Goal: Download file/media

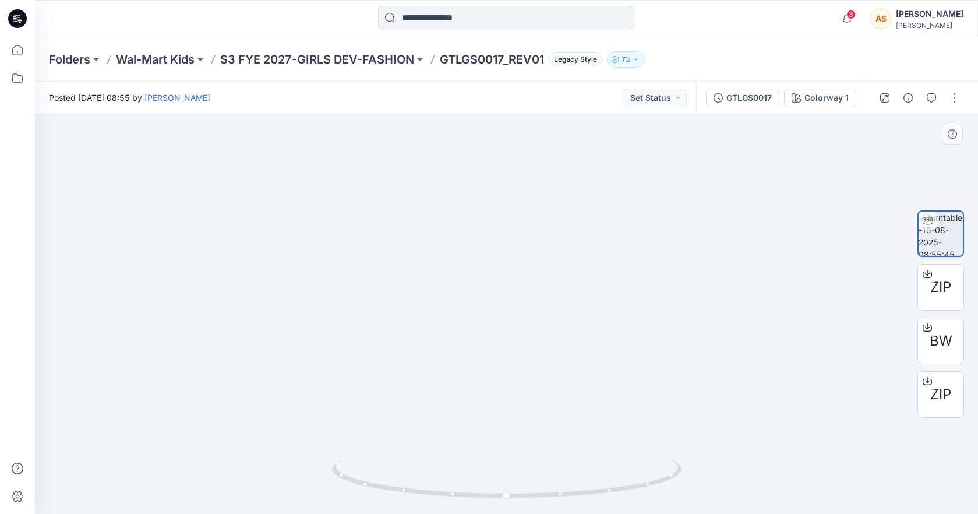
drag, startPoint x: 500, startPoint y: 240, endPoint x: 500, endPoint y: 369, distance: 129.3
click at [500, 369] on img at bounding box center [506, 194] width 604 height 639
click at [940, 344] on span "BW" at bounding box center [940, 340] width 23 height 21
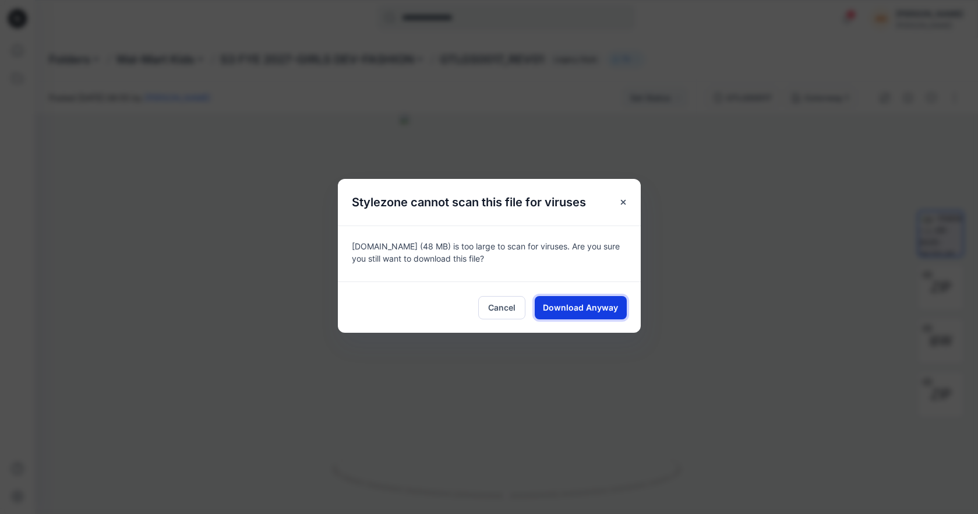
click at [561, 299] on button "Download Anyway" at bounding box center [580, 307] width 92 height 23
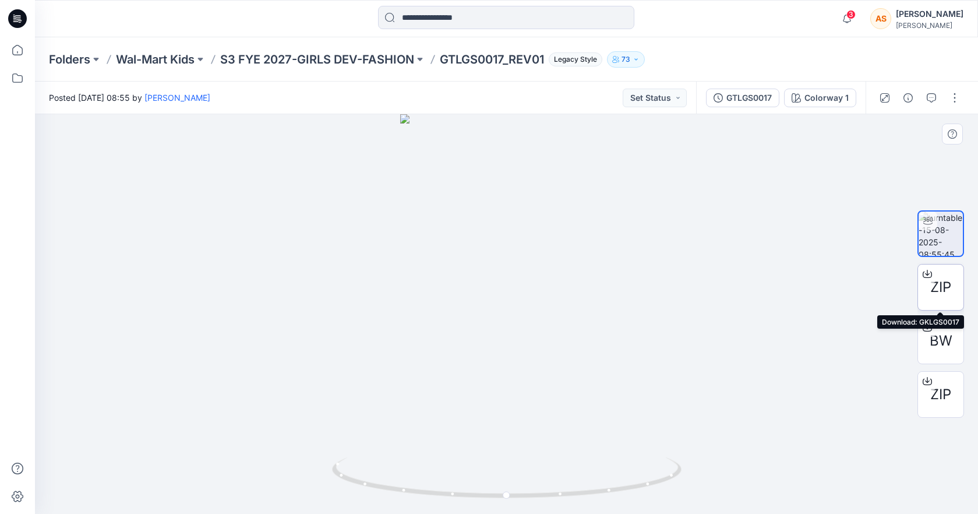
click at [944, 281] on span "ZIP" at bounding box center [940, 287] width 21 height 21
click at [934, 402] on span "ZIP" at bounding box center [940, 394] width 21 height 21
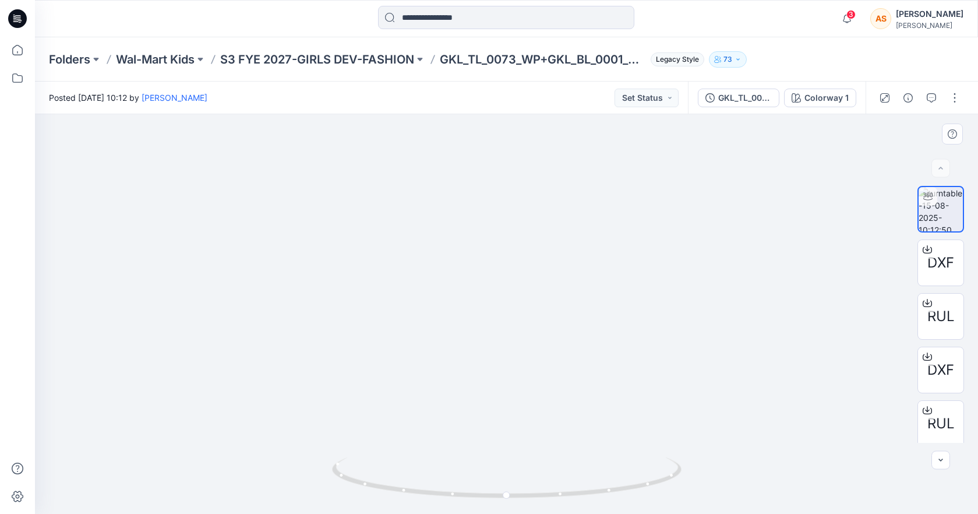
drag, startPoint x: 536, startPoint y: 169, endPoint x: 531, endPoint y: 341, distance: 172.4
click at [531, 341] on img at bounding box center [506, 195] width 604 height 638
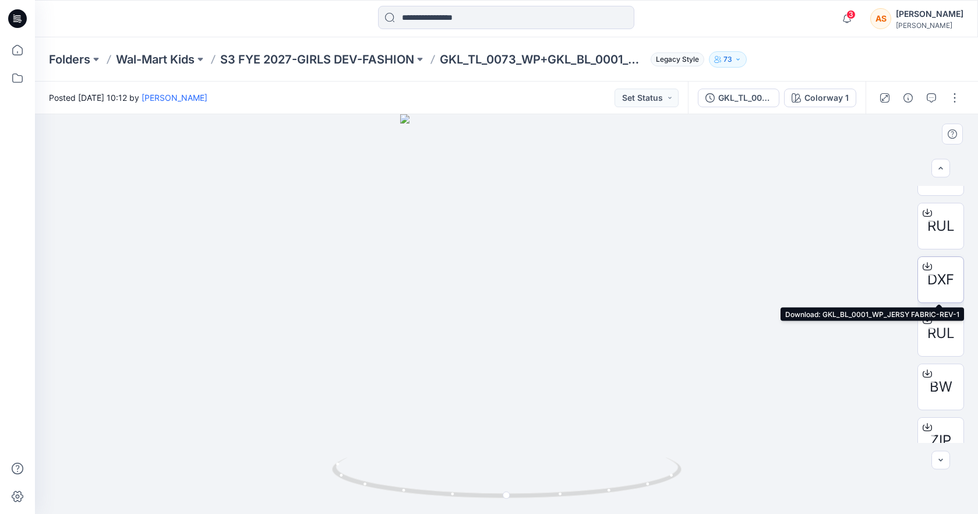
scroll to position [111, 0]
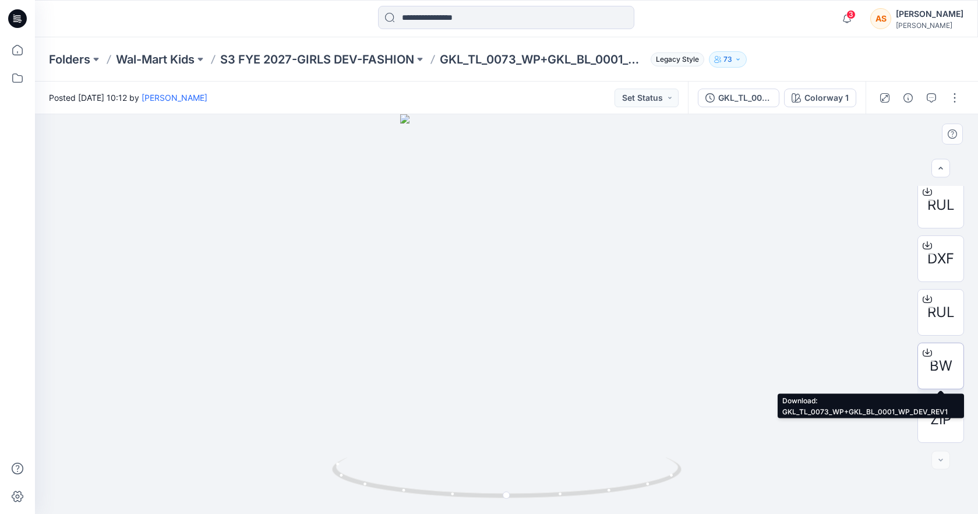
click at [943, 355] on span "BW" at bounding box center [940, 365] width 23 height 21
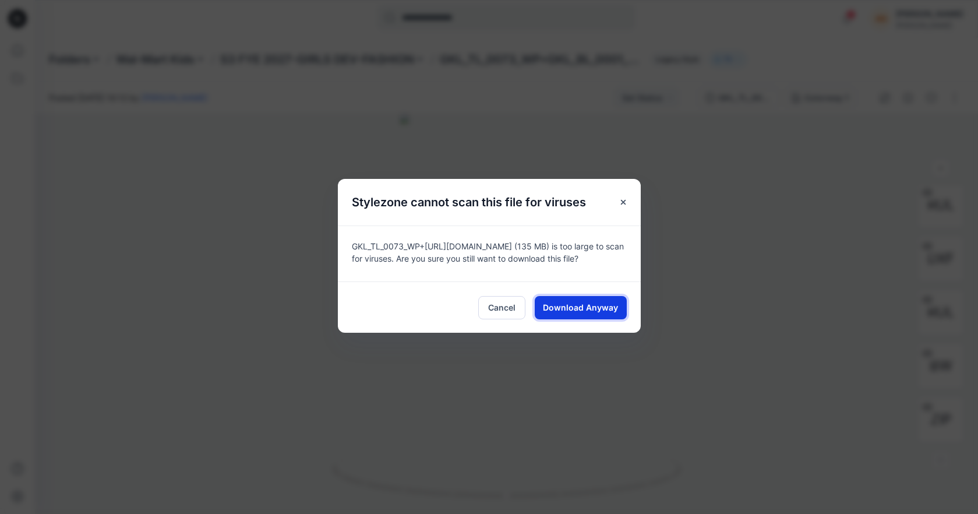
click at [584, 311] on span "Download Anyway" at bounding box center [580, 307] width 75 height 12
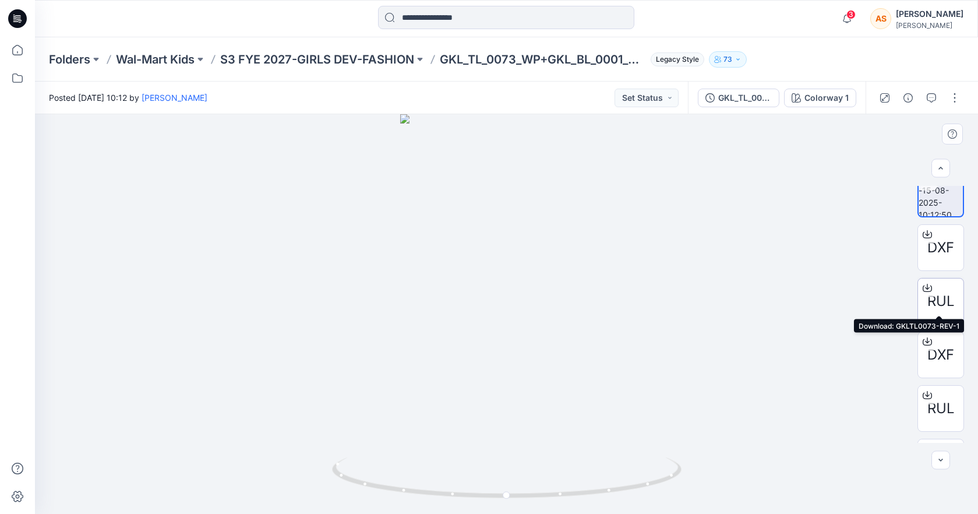
scroll to position [12, 0]
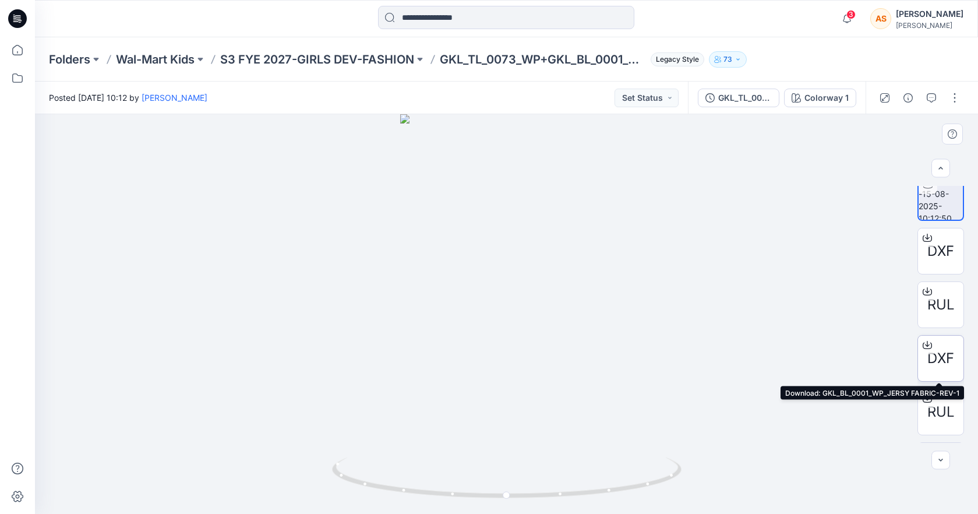
click at [947, 352] on span "DXF" at bounding box center [940, 358] width 27 height 21
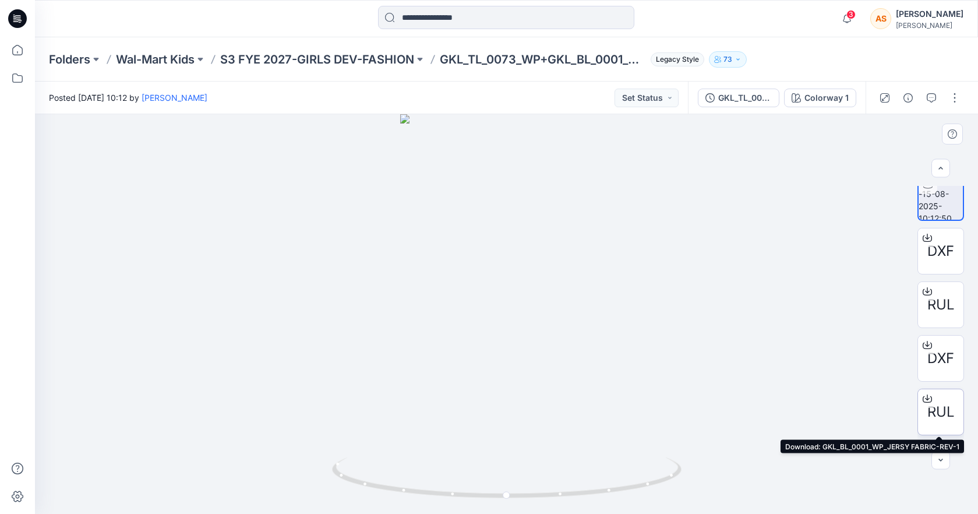
click at [937, 415] on span "RUL" at bounding box center [940, 411] width 27 height 21
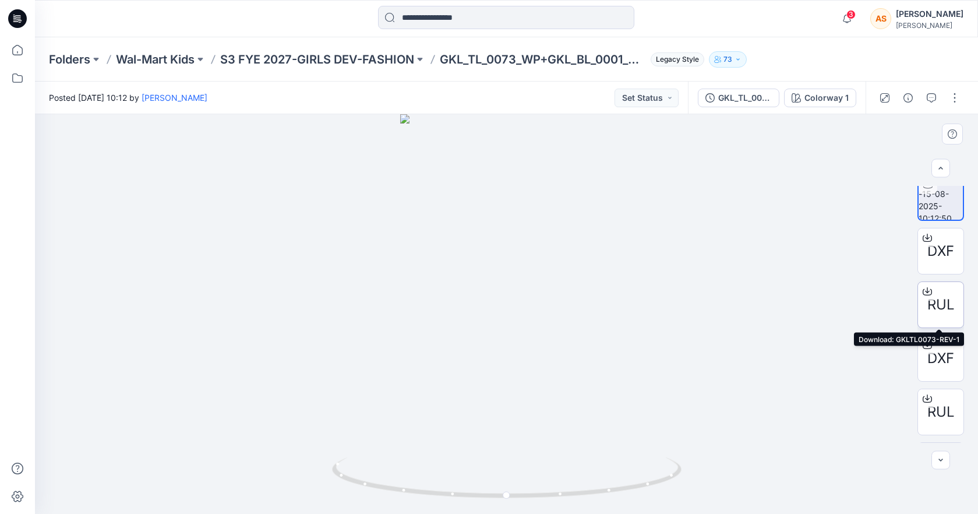
click at [946, 311] on span "RUL" at bounding box center [940, 304] width 27 height 21
click at [933, 252] on span "DXF" at bounding box center [940, 250] width 27 height 21
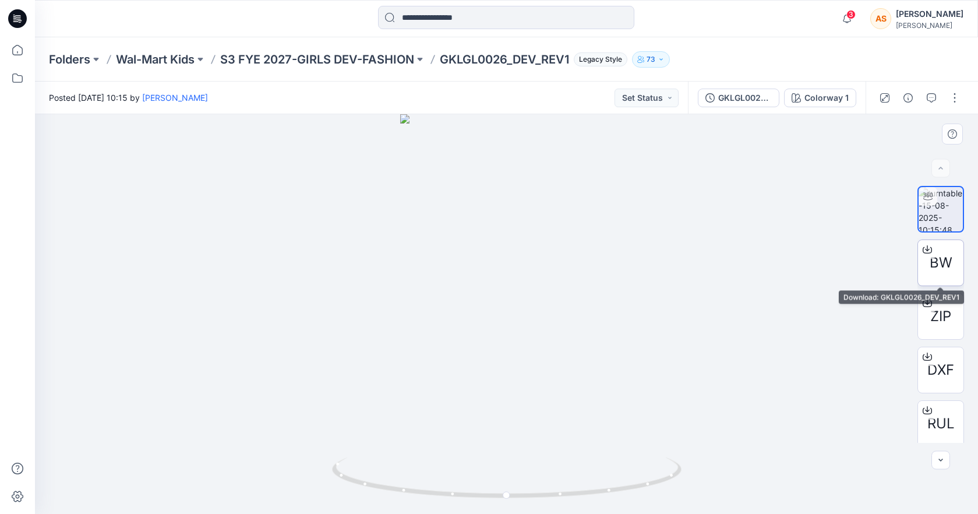
click at [944, 254] on span "BW" at bounding box center [940, 262] width 23 height 21
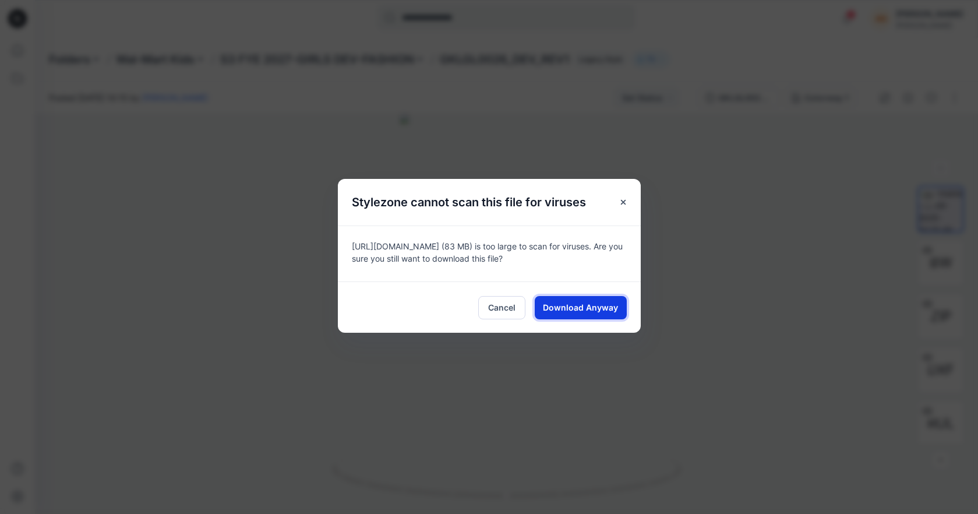
click at [595, 303] on span "Download Anyway" at bounding box center [580, 307] width 75 height 12
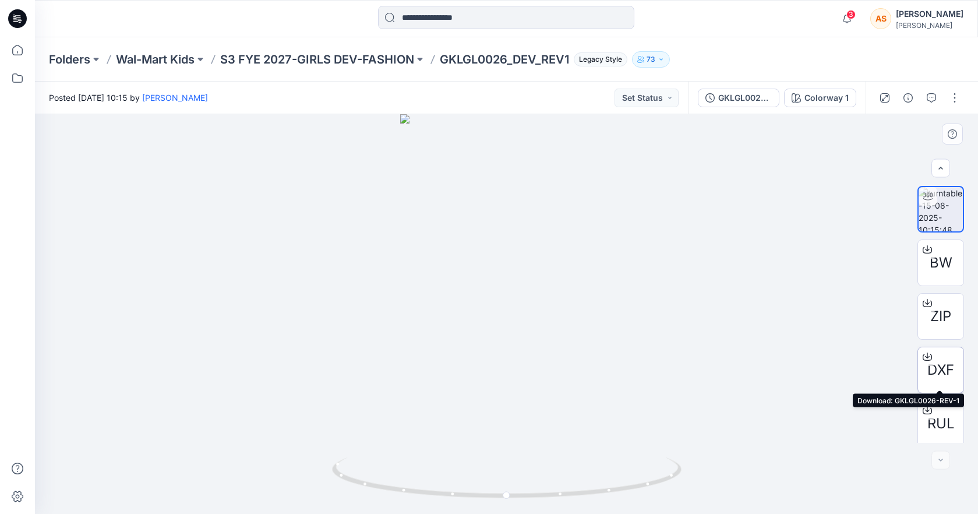
scroll to position [4, 0]
click at [936, 376] on div "DXF" at bounding box center [940, 365] width 47 height 47
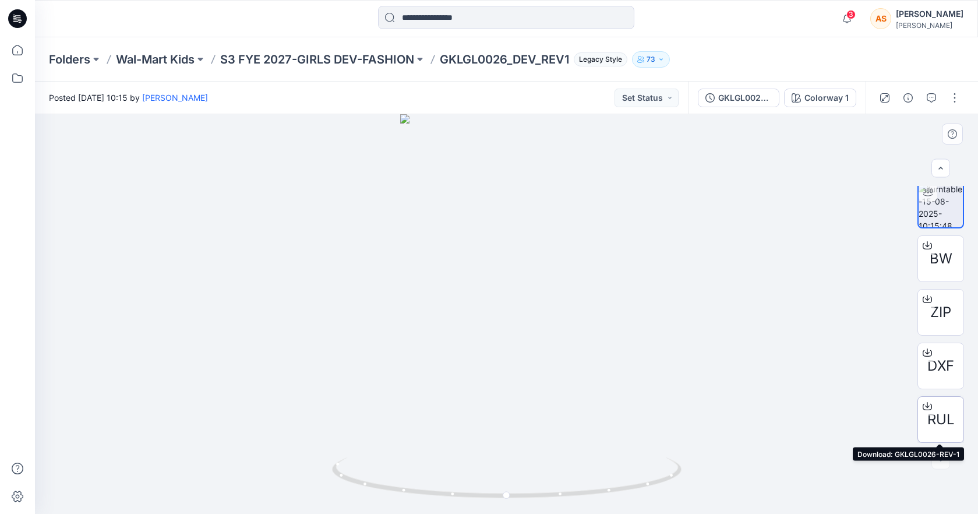
click at [944, 423] on span "RUL" at bounding box center [940, 419] width 27 height 21
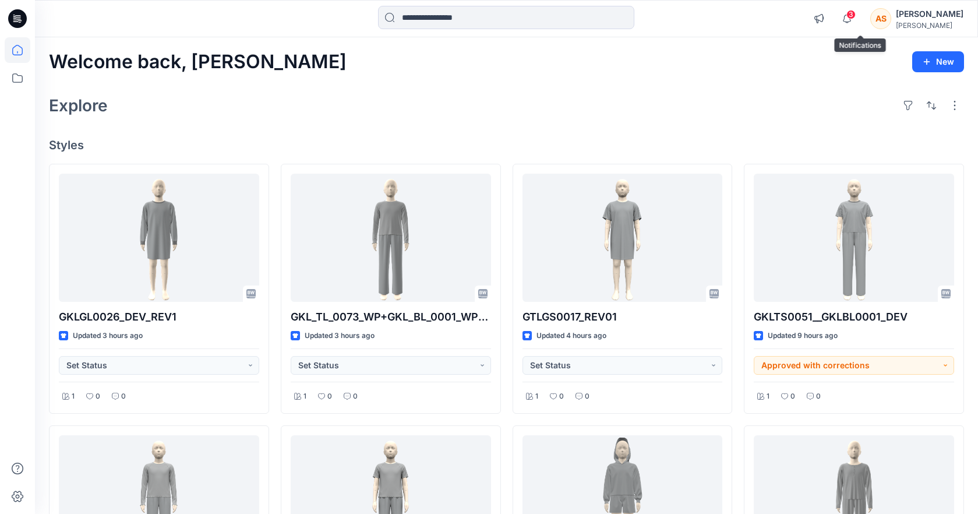
click at [855, 15] on span "3" at bounding box center [850, 14] width 9 height 9
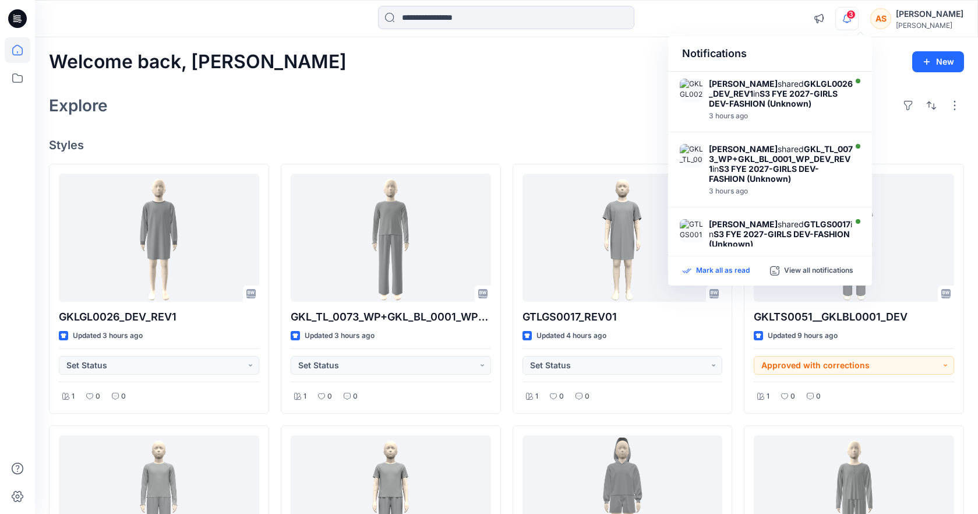
click at [725, 270] on p "Mark all as read" at bounding box center [723, 270] width 54 height 10
click at [534, 110] on div "Explore" at bounding box center [506, 105] width 915 height 28
